Goal: Information Seeking & Learning: Learn about a topic

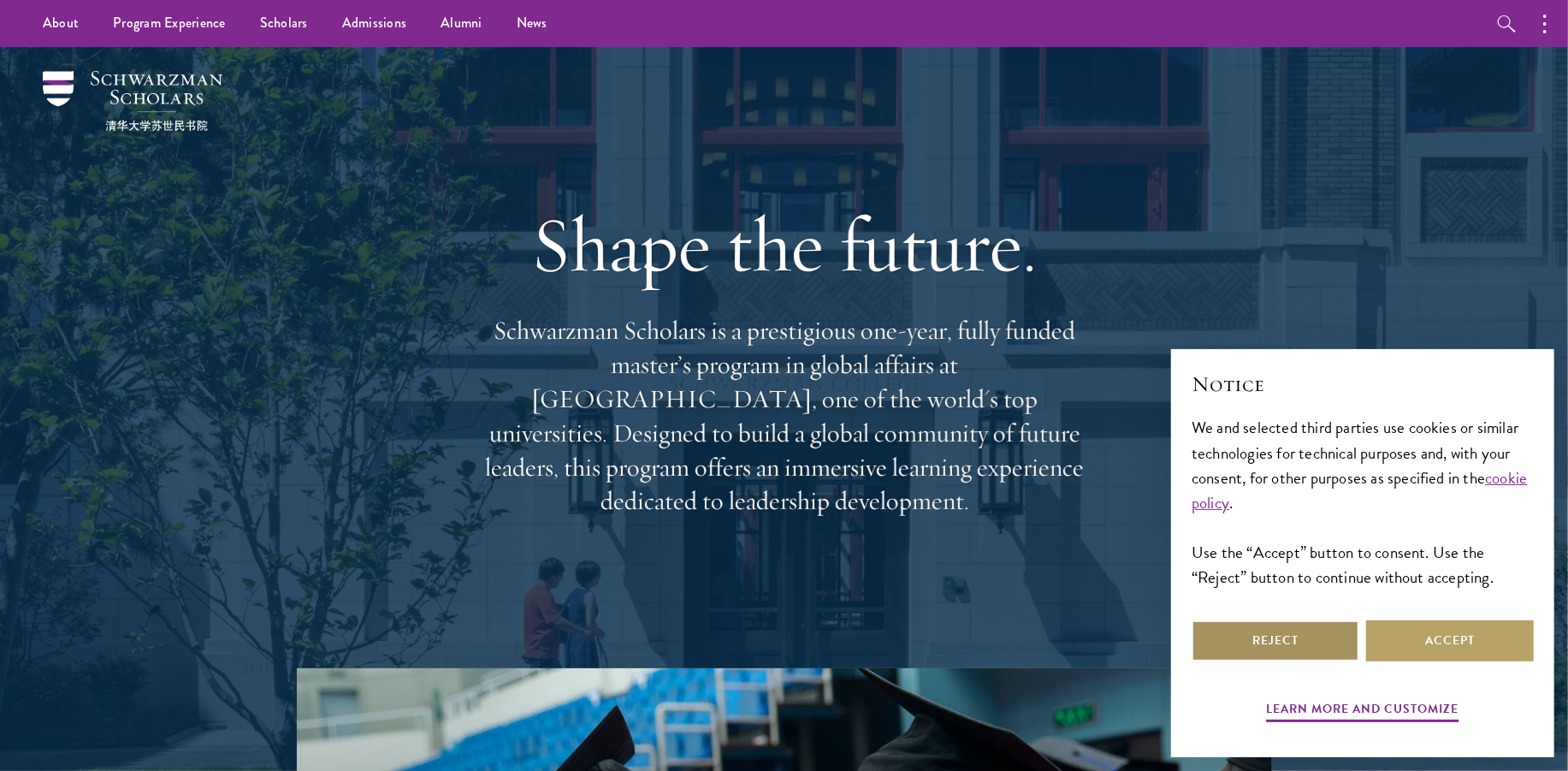
click at [1276, 654] on button "Reject" at bounding box center [1275, 641] width 168 height 41
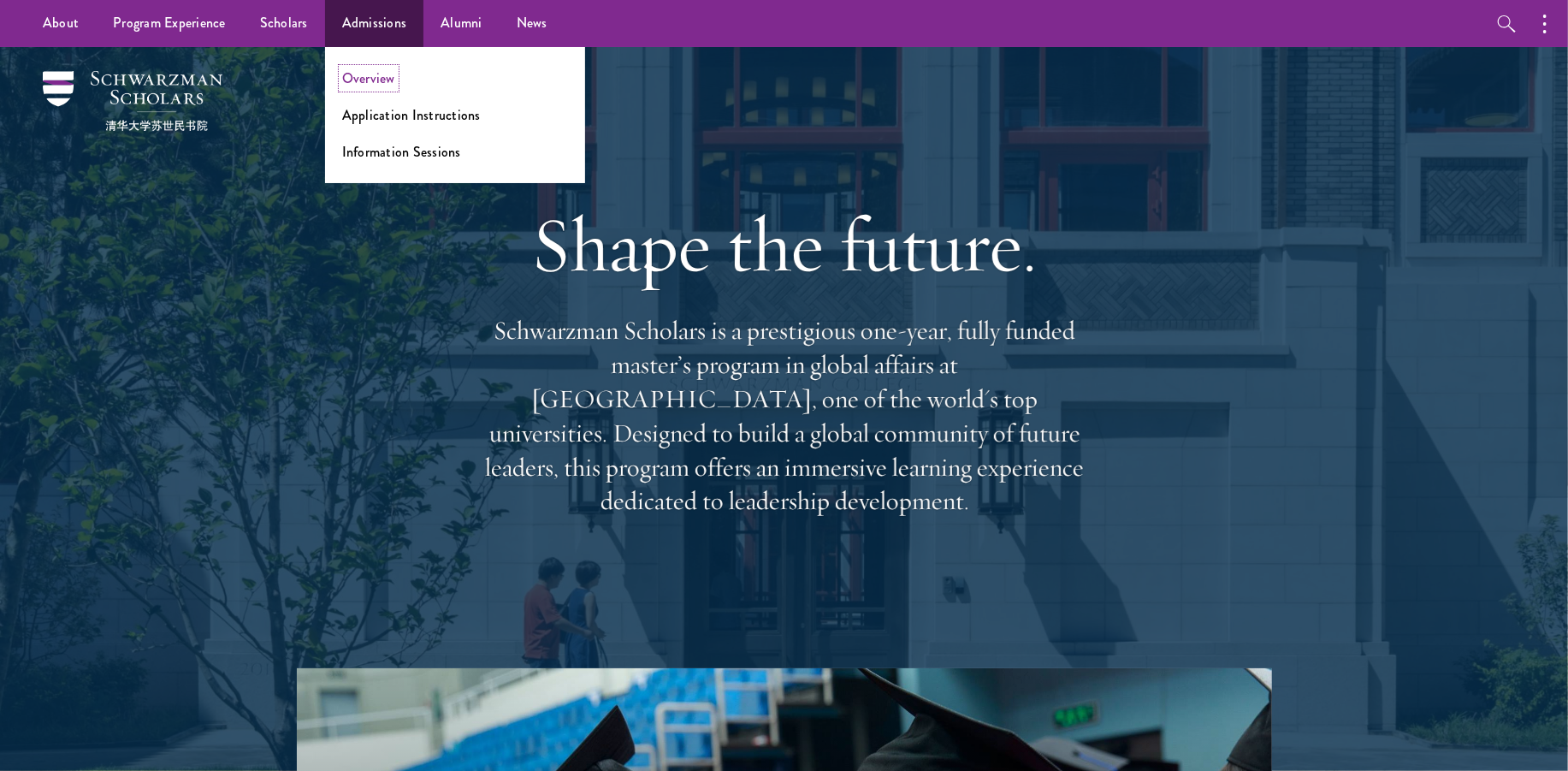
click at [378, 83] on link "Overview" at bounding box center [369, 78] width 53 height 20
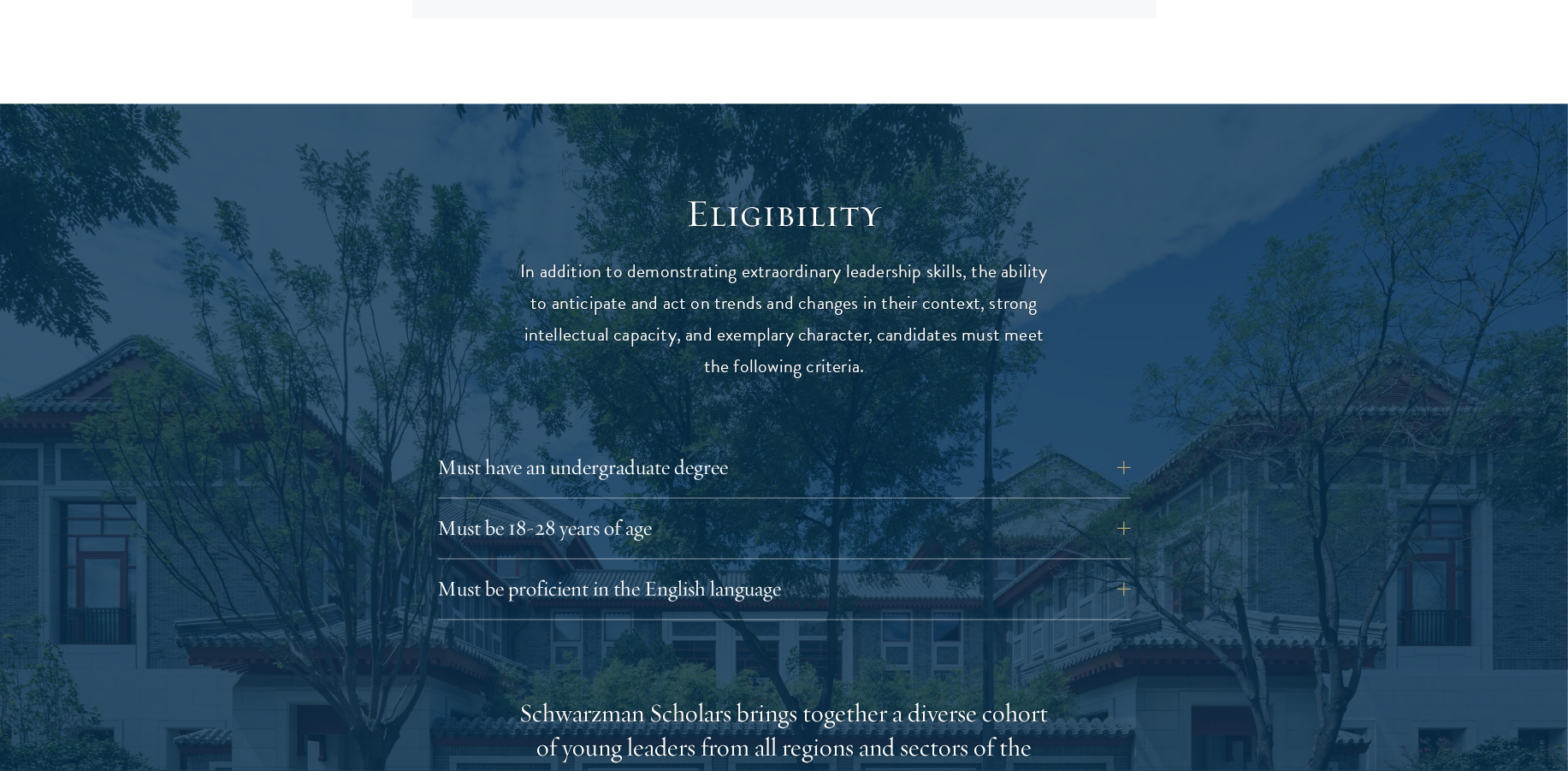
scroll to position [2139, 0]
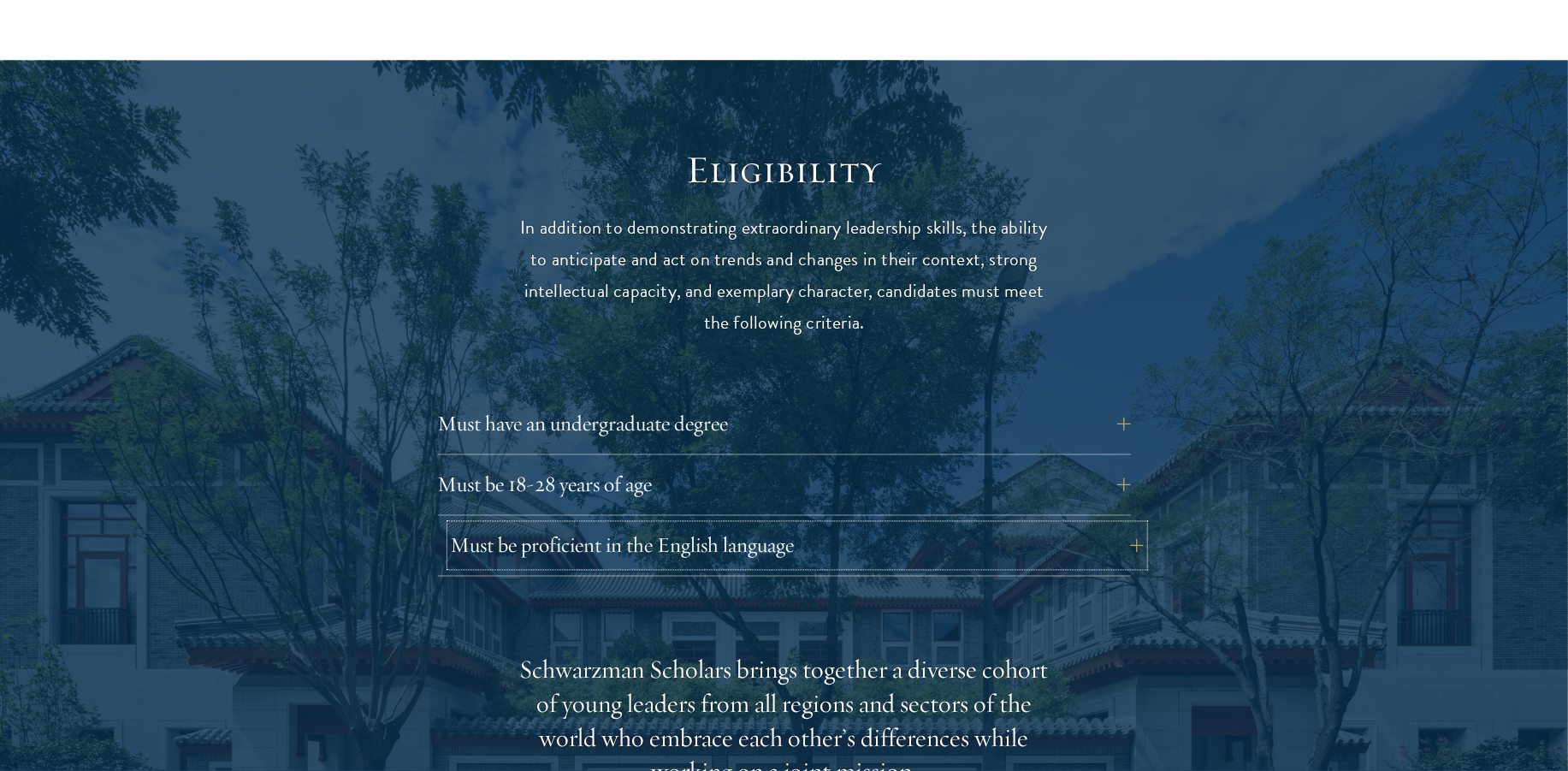
click at [1131, 525] on button "Must be proficient in the English language" at bounding box center [797, 546] width 693 height 41
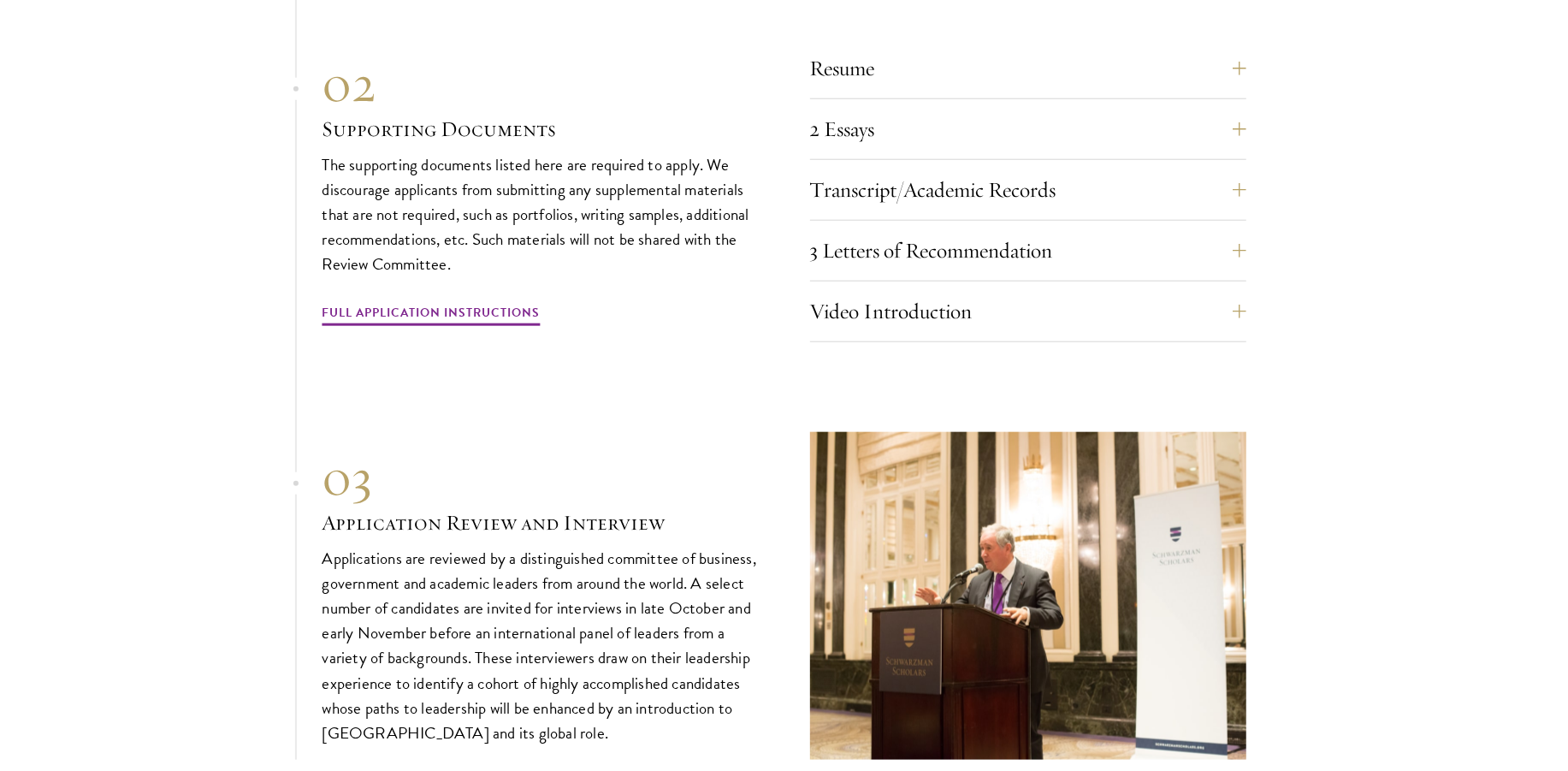
scroll to position [5990, 0]
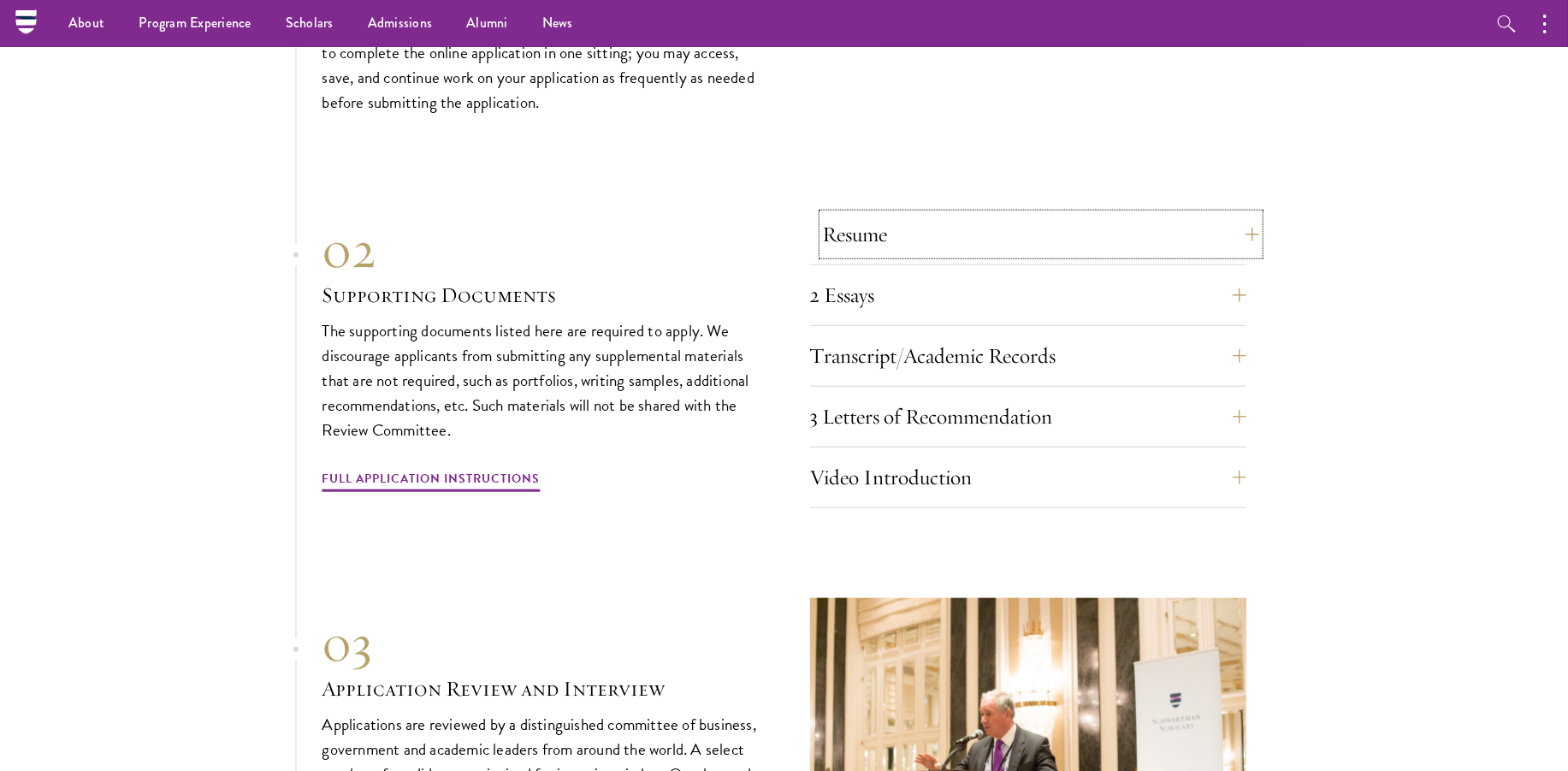
click at [864, 214] on button "Resume" at bounding box center [1041, 234] width 436 height 41
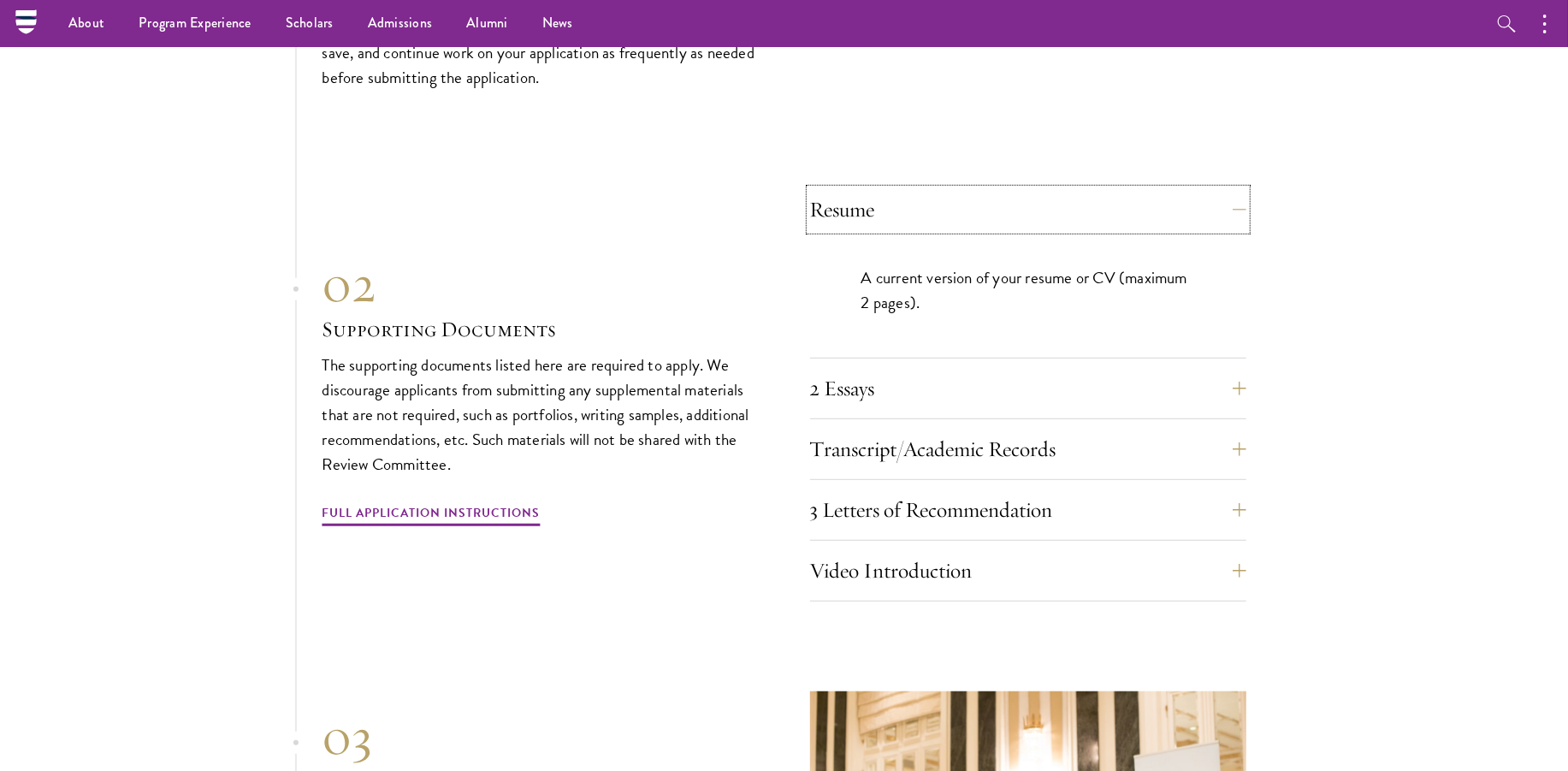
scroll to position [5274, 0]
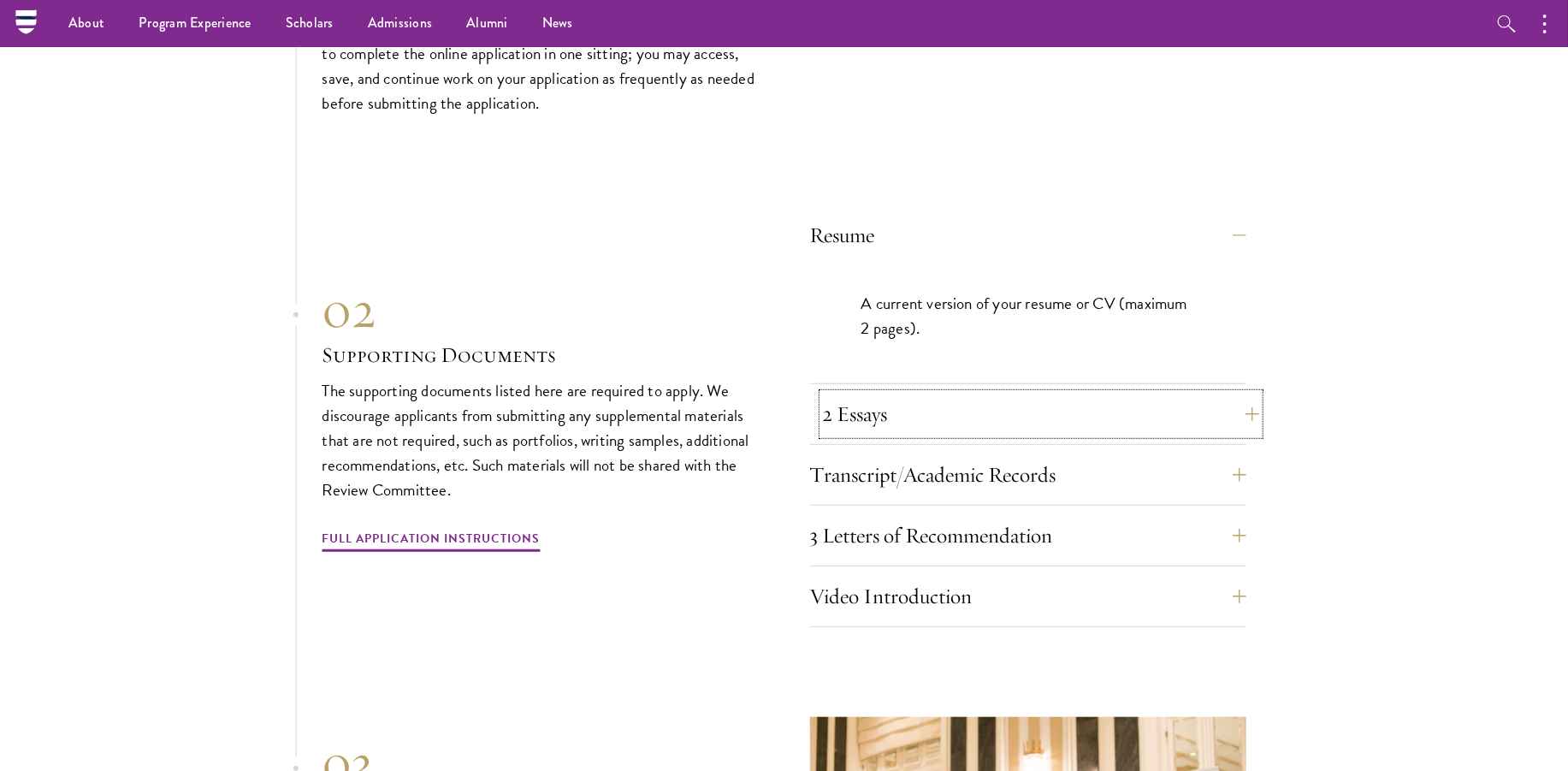
click at [999, 394] on button "2 Essays" at bounding box center [1041, 415] width 436 height 41
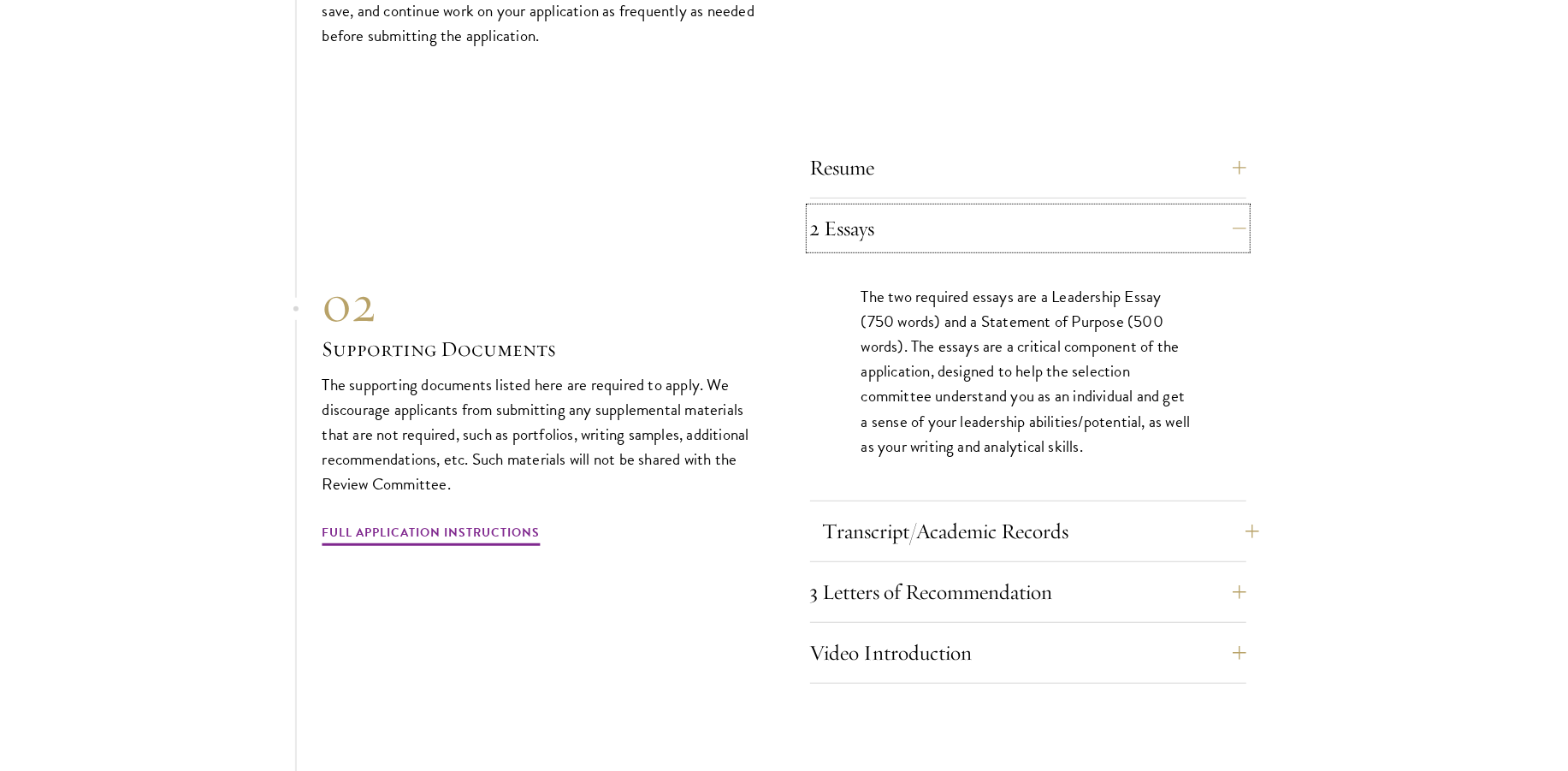
scroll to position [5360, 0]
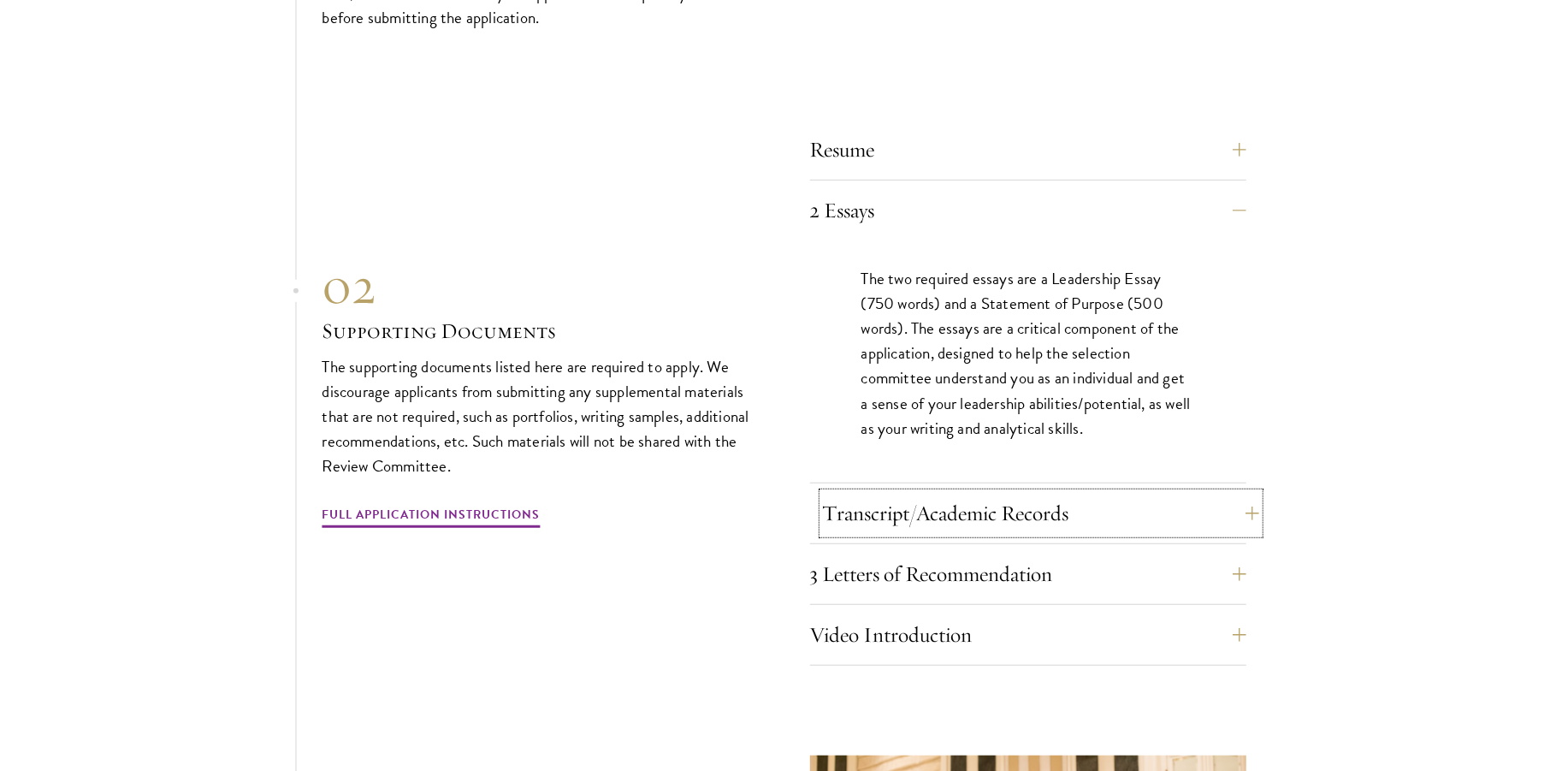
click at [1028, 492] on button "Transcript/Academic Records" at bounding box center [1041, 513] width 436 height 41
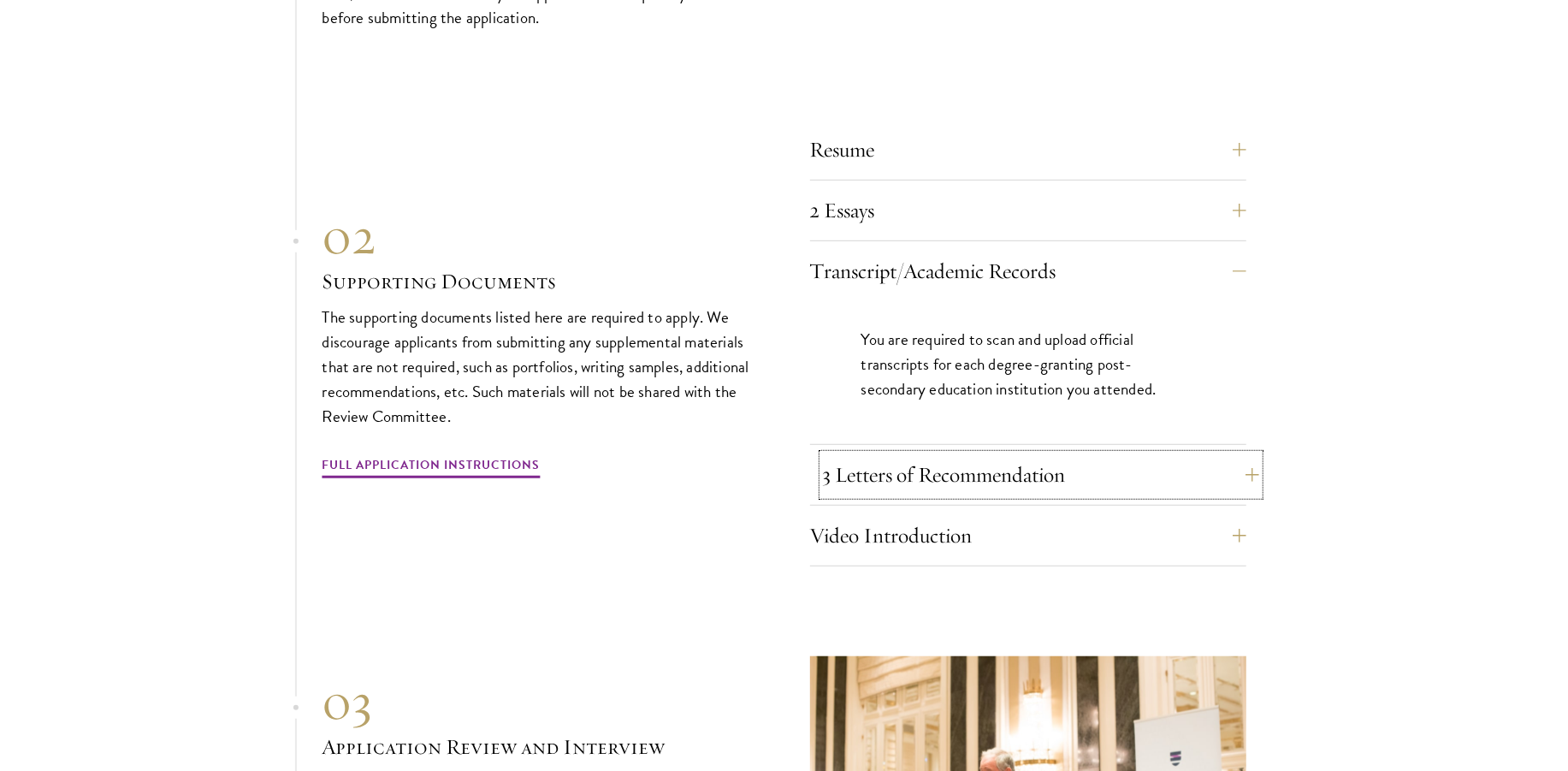
click at [1063, 454] on button "3 Letters of Recommendation" at bounding box center [1041, 475] width 436 height 41
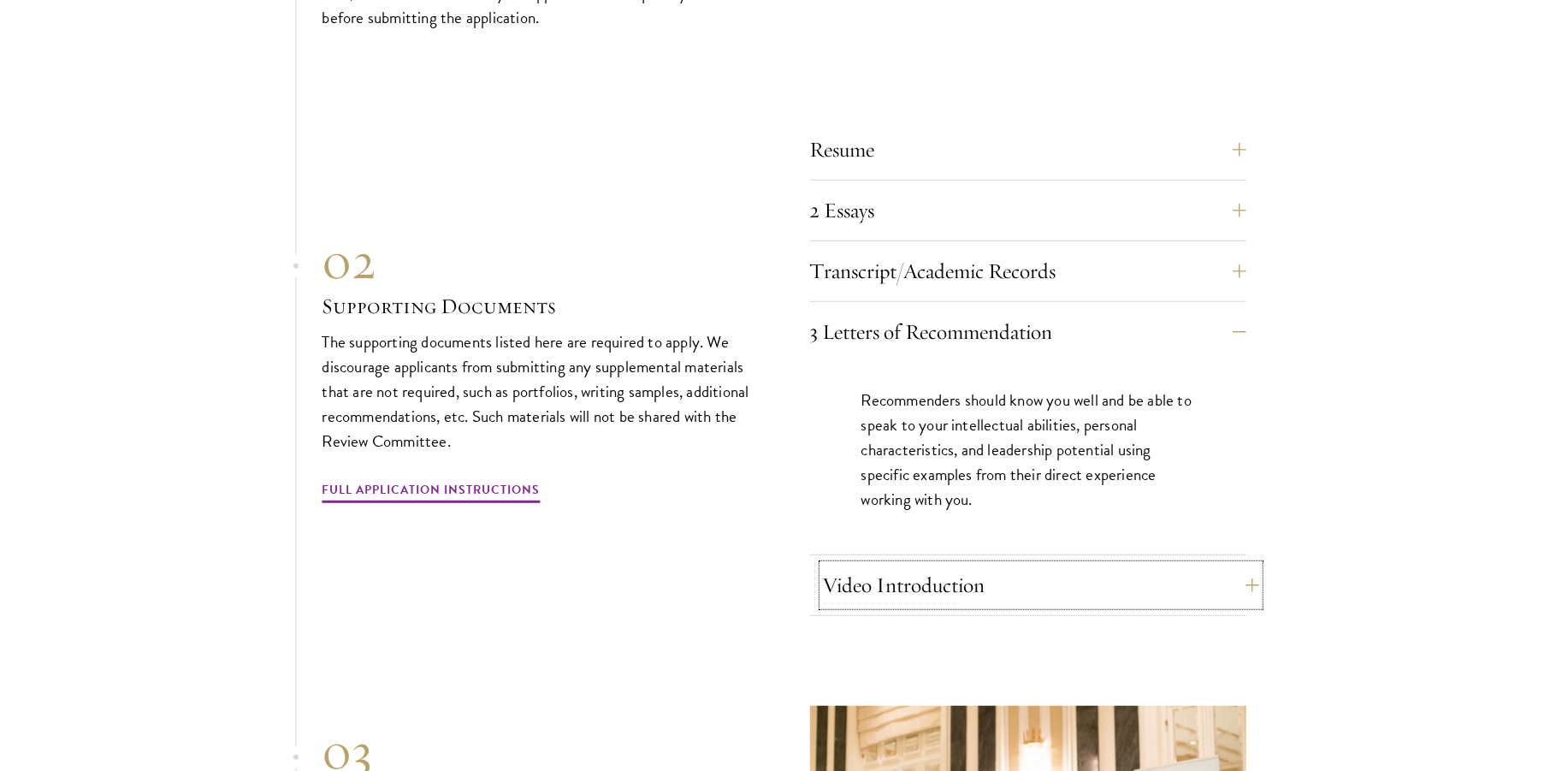
click at [941, 565] on button "Video Introduction" at bounding box center [1041, 585] width 436 height 41
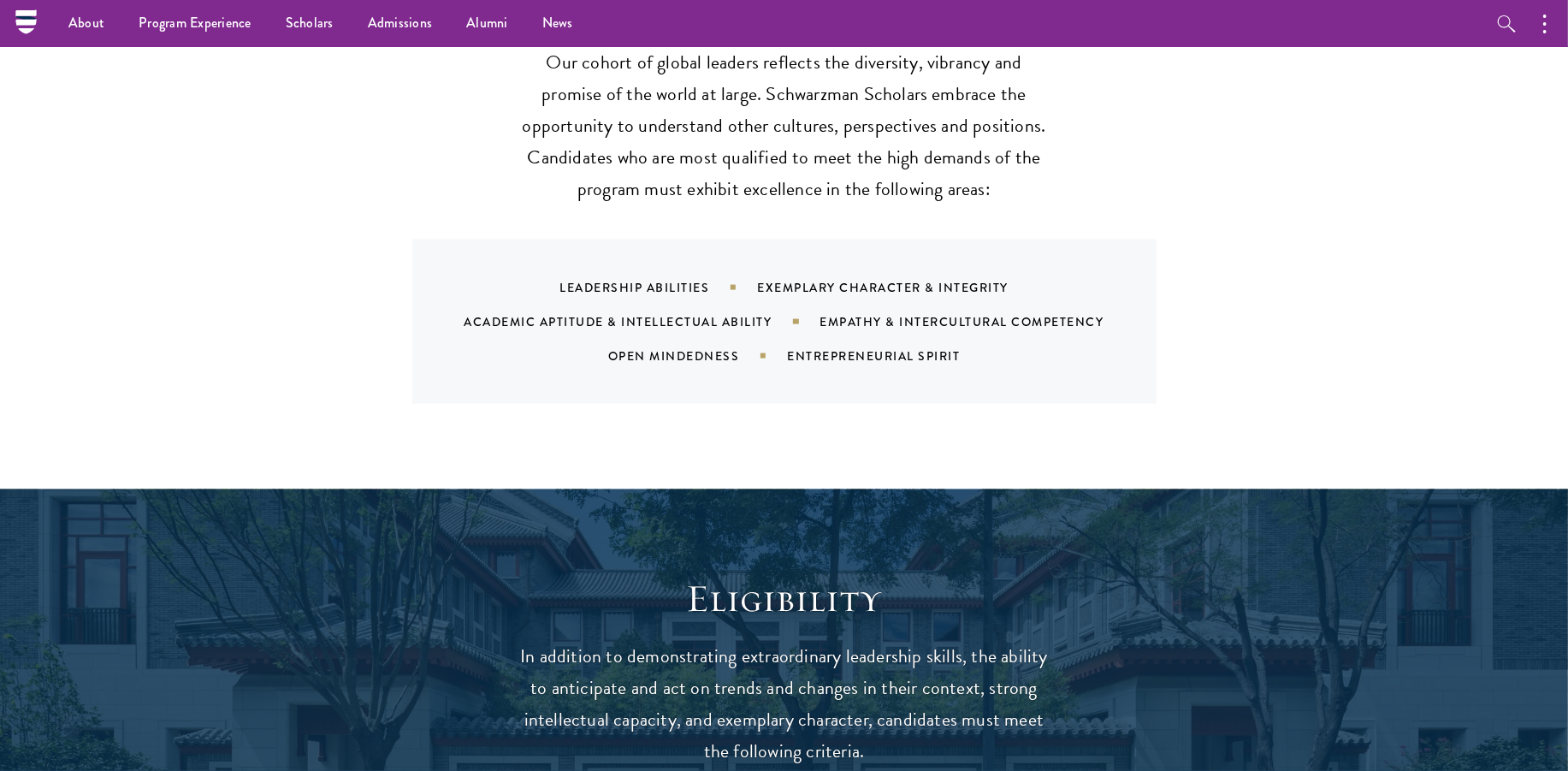
scroll to position [1595, 0]
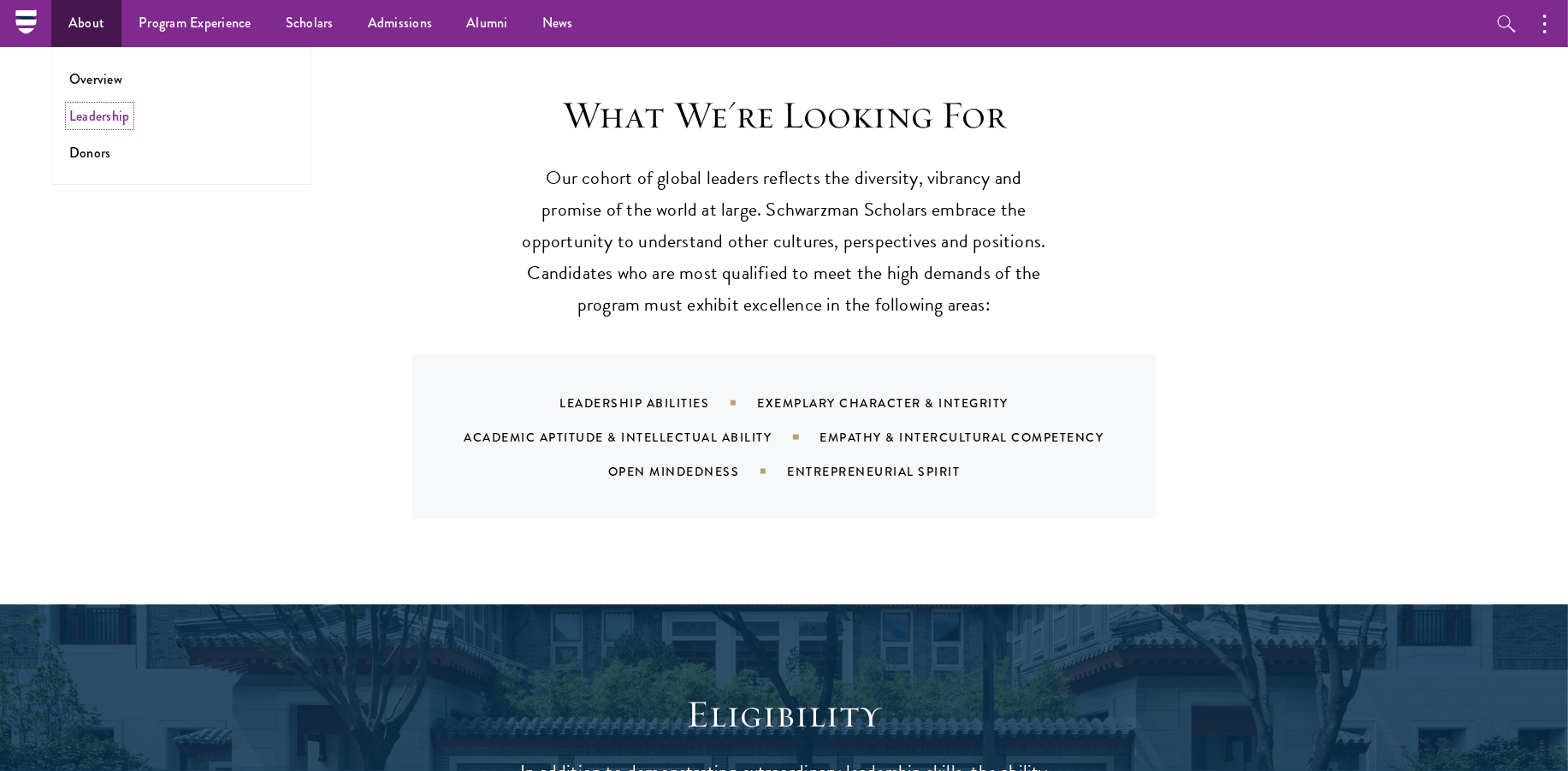
click at [93, 116] on link "Leadership" at bounding box center [99, 115] width 61 height 20
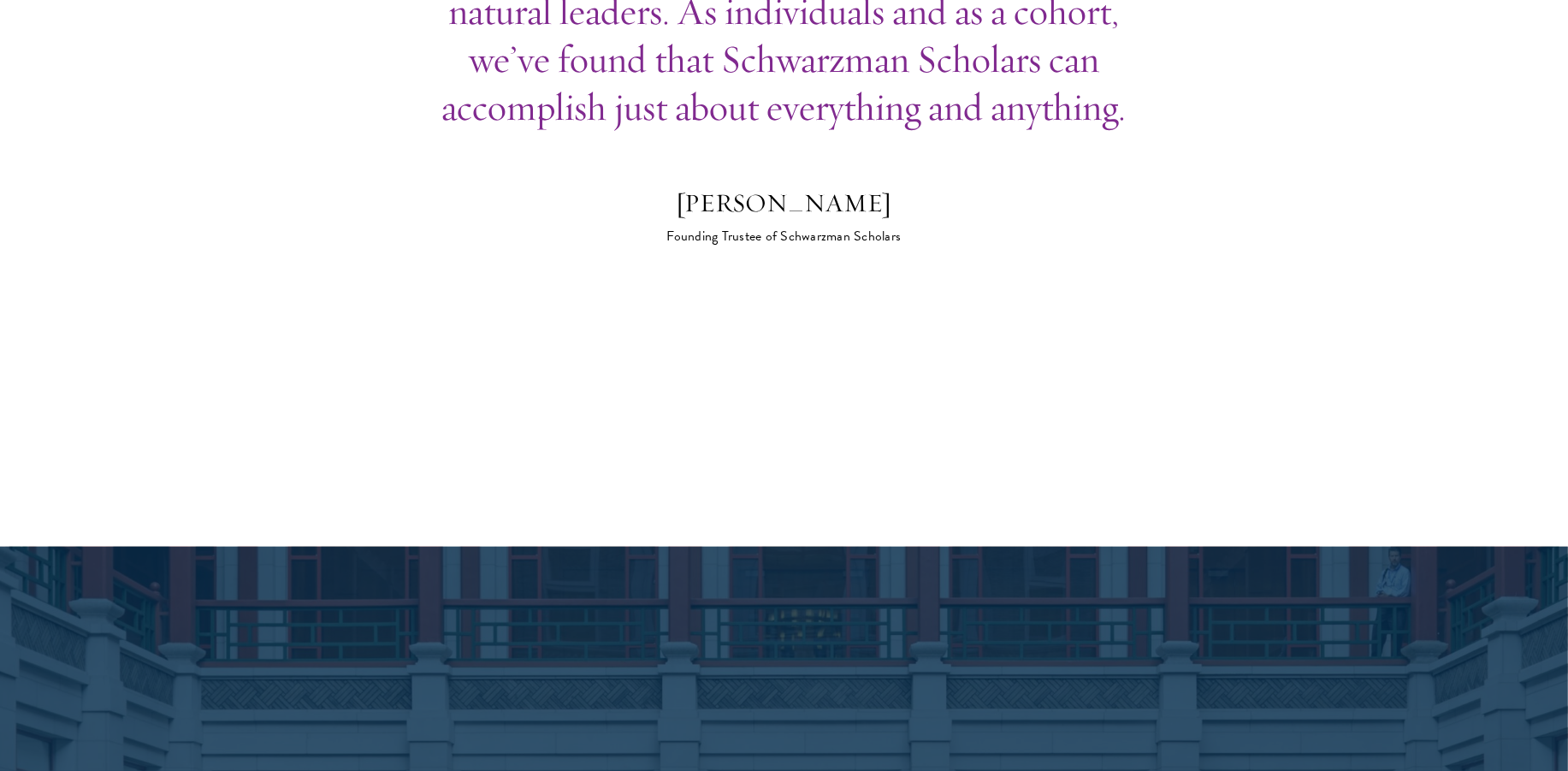
scroll to position [5390, 0]
